Goal: Task Accomplishment & Management: Use online tool/utility

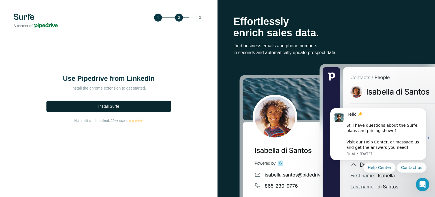
click at [121, 110] on button "Install Surfe" at bounding box center [108, 106] width 125 height 11
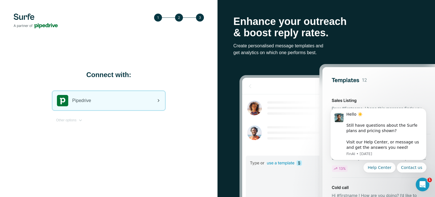
click at [149, 102] on div "Pipedrive" at bounding box center [108, 100] width 113 height 19
